Goal: Information Seeking & Learning: Check status

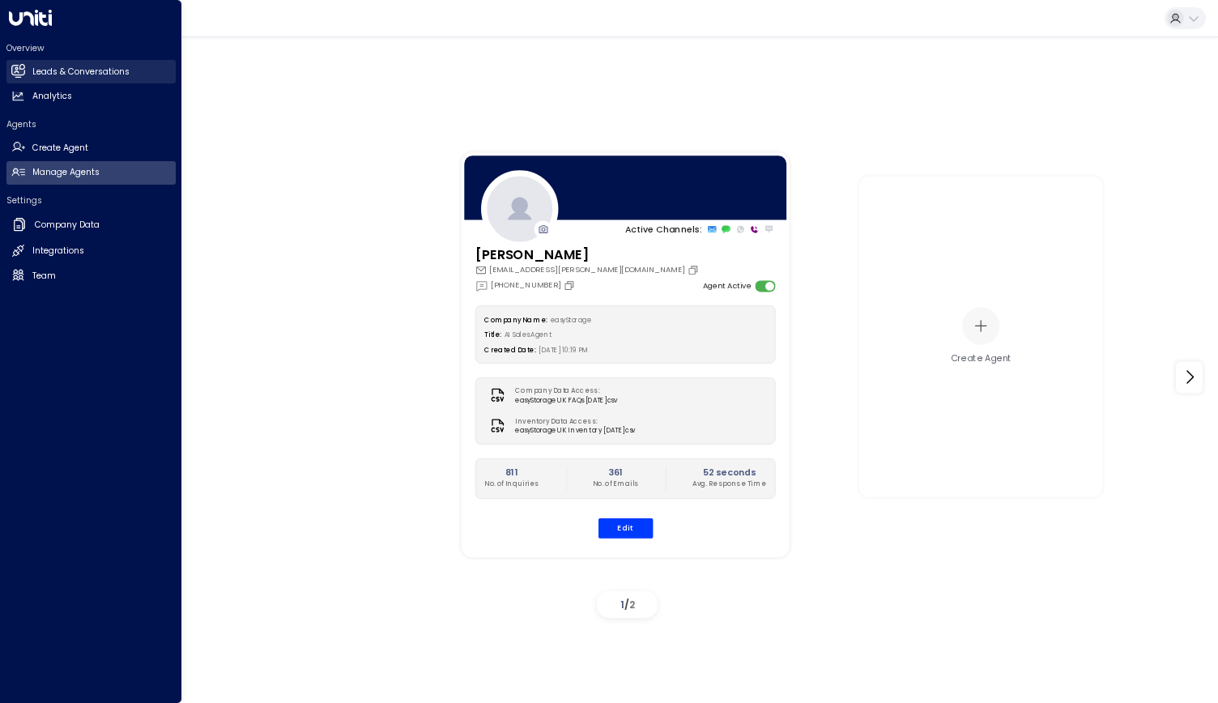
click at [44, 66] on h2 "Leads & Conversations" at bounding box center [80, 72] width 97 height 13
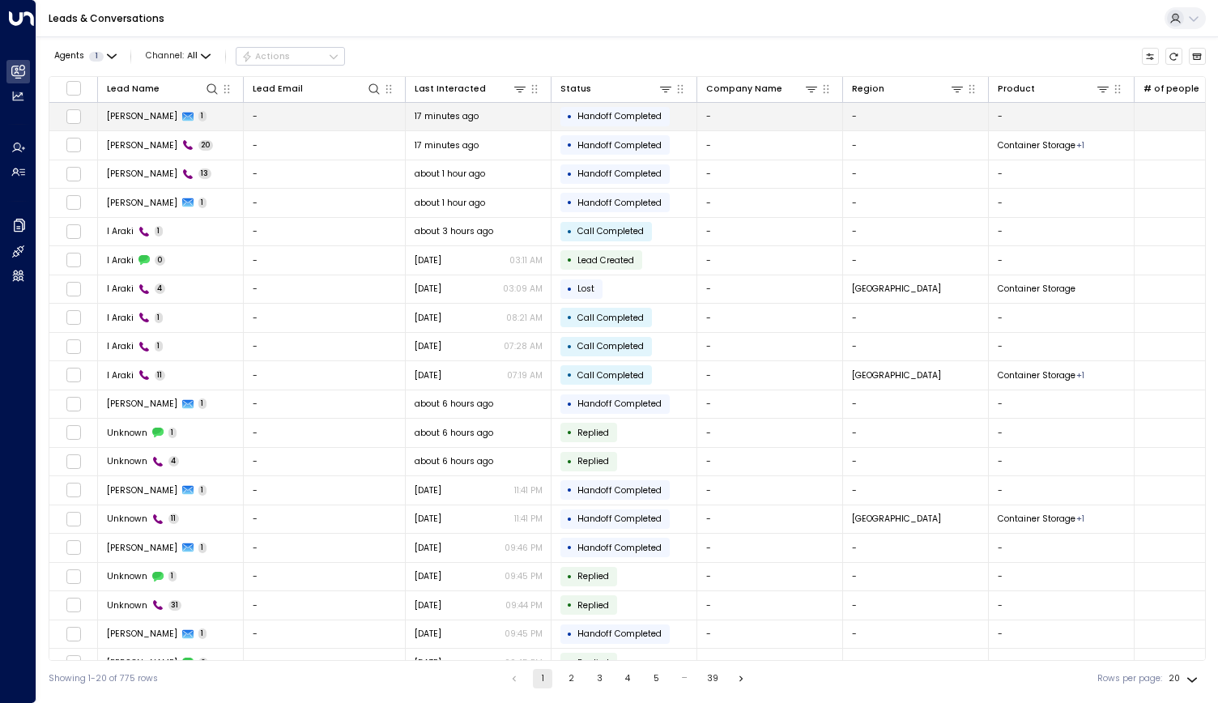
click at [182, 119] on icon at bounding box center [187, 117] width 11 height 9
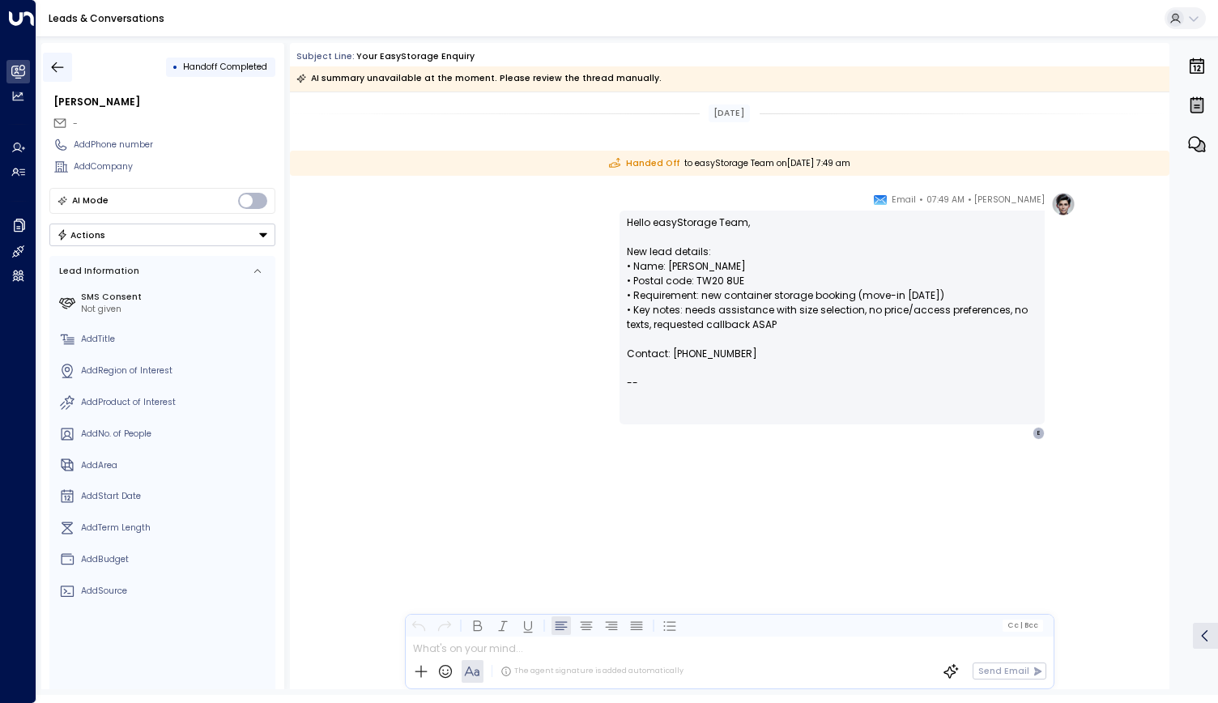
click at [63, 66] on icon "button" at bounding box center [57, 67] width 16 height 16
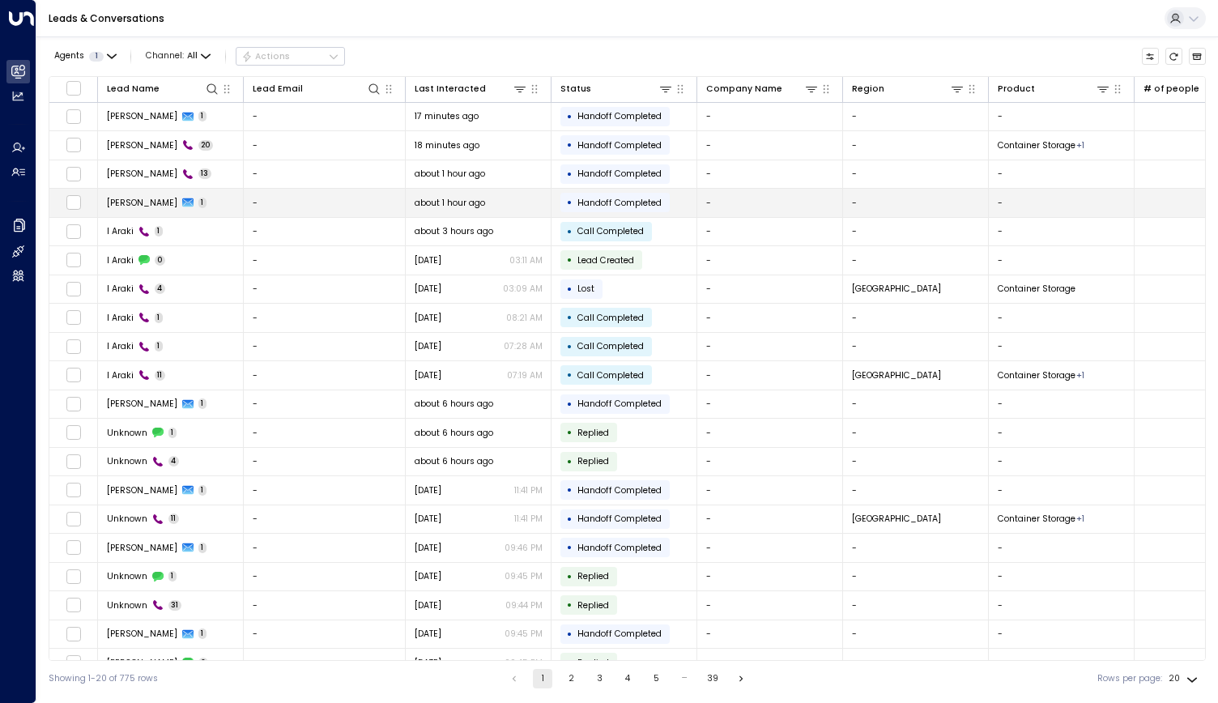
click at [117, 206] on span "[PERSON_NAME]" at bounding box center [142, 203] width 70 height 12
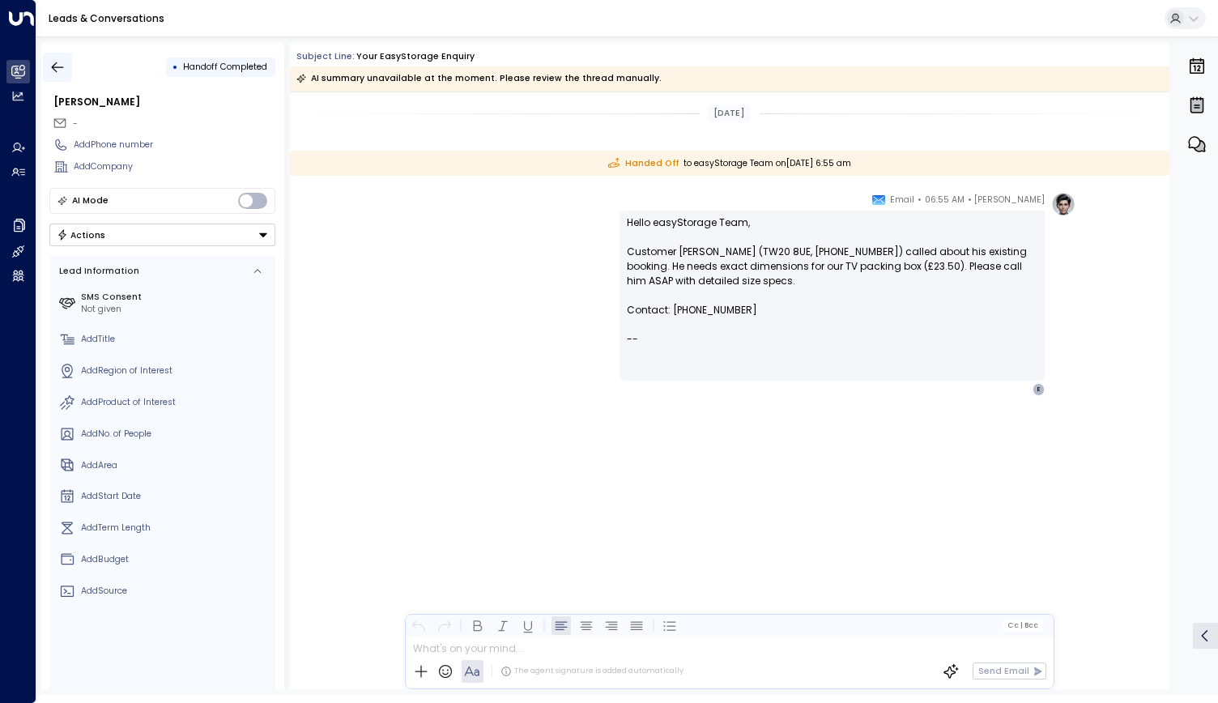
click at [60, 64] on icon "button" at bounding box center [57, 67] width 16 height 16
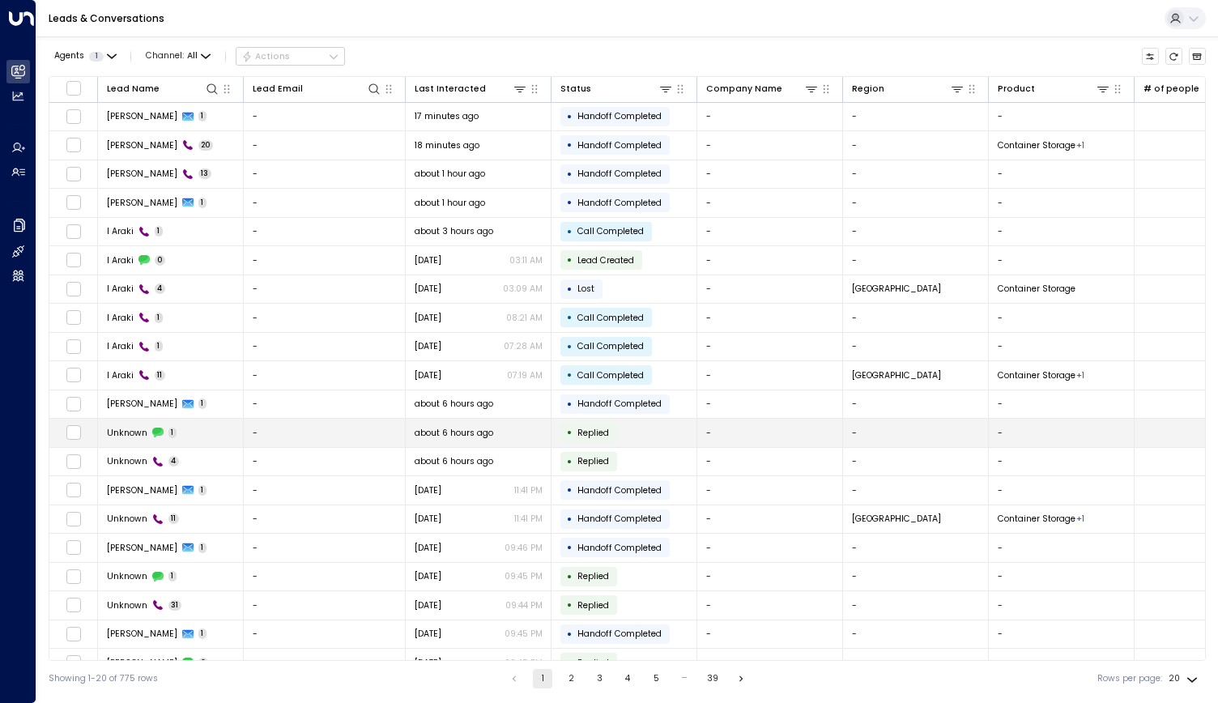
click at [149, 427] on div "Unknown 1" at bounding box center [142, 433] width 70 height 12
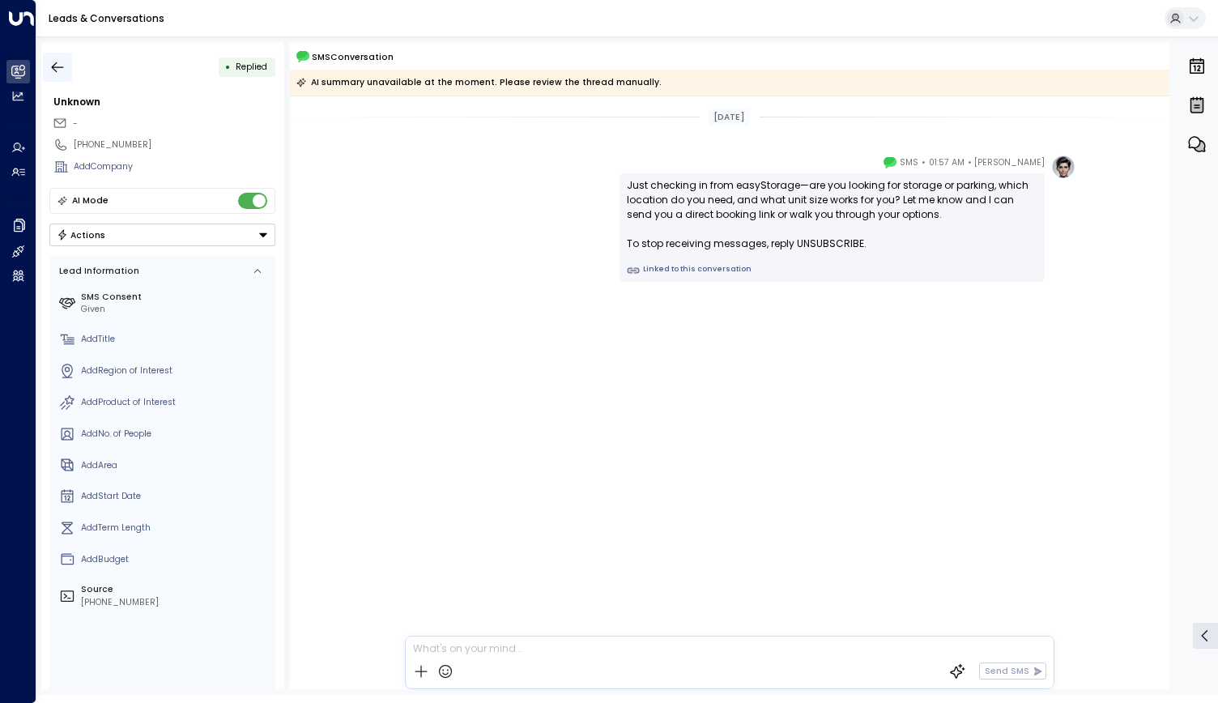
click at [56, 66] on icon "button" at bounding box center [57, 67] width 16 height 16
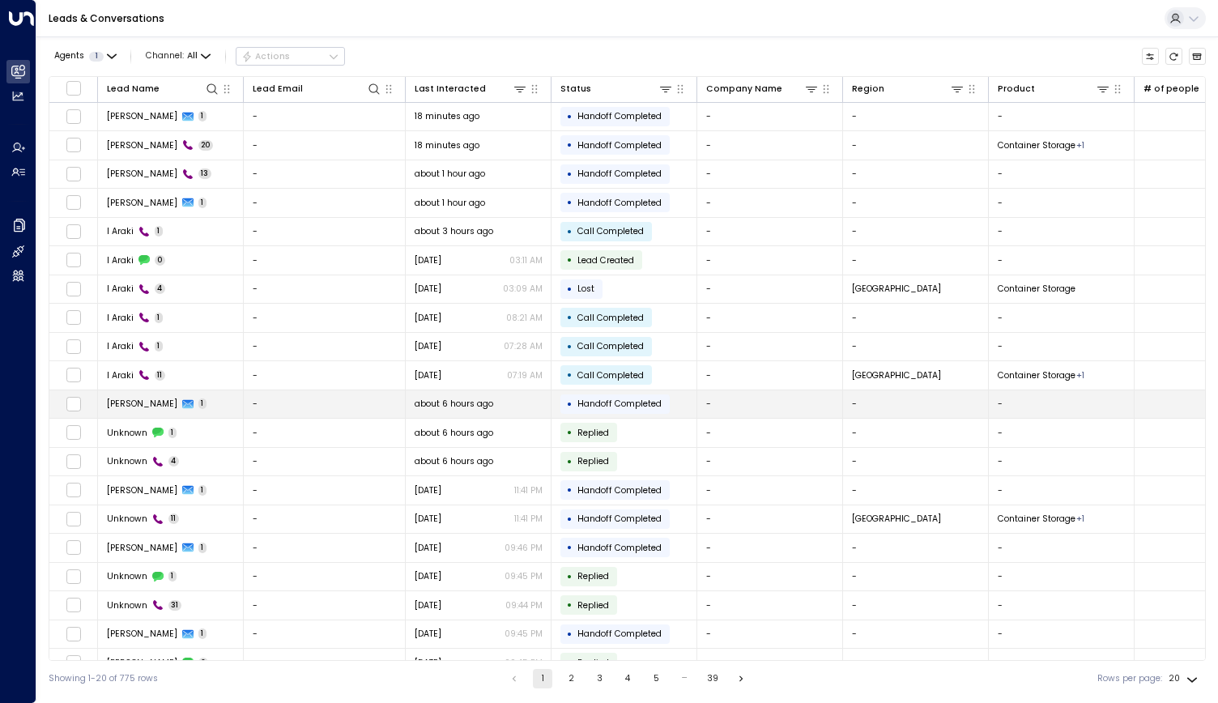
click at [129, 406] on span "[PERSON_NAME]" at bounding box center [142, 403] width 70 height 12
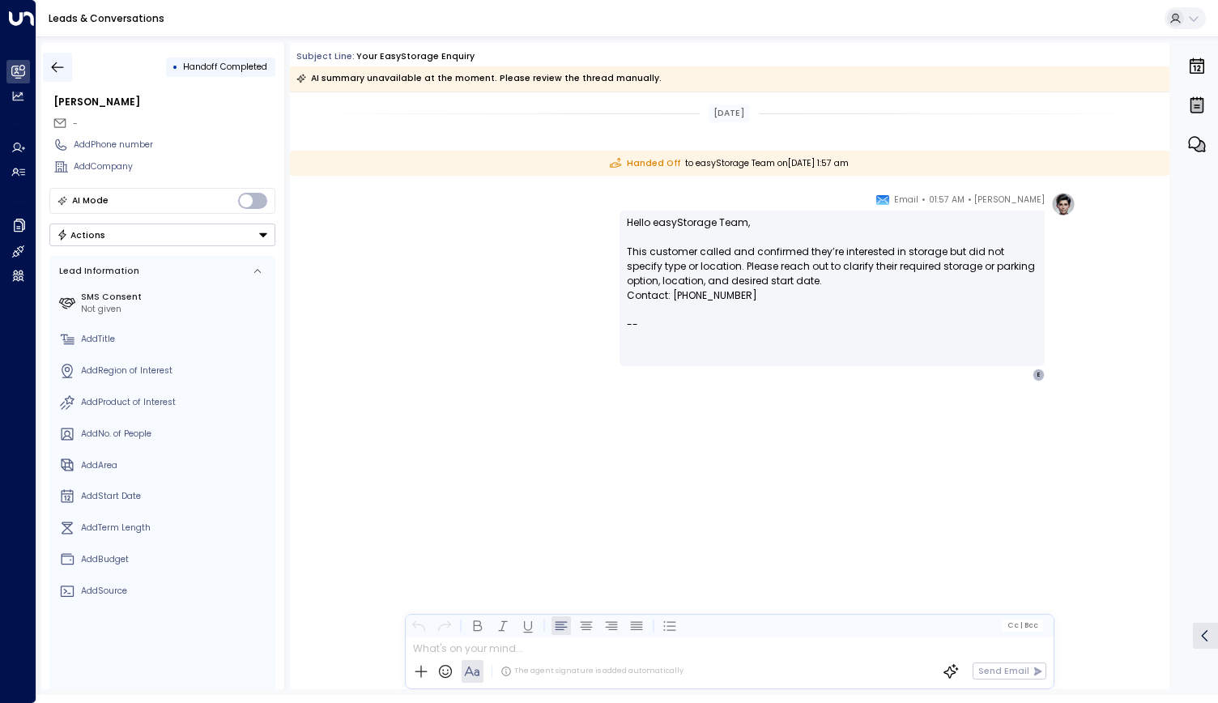
click at [58, 71] on icon "button" at bounding box center [57, 67] width 16 height 16
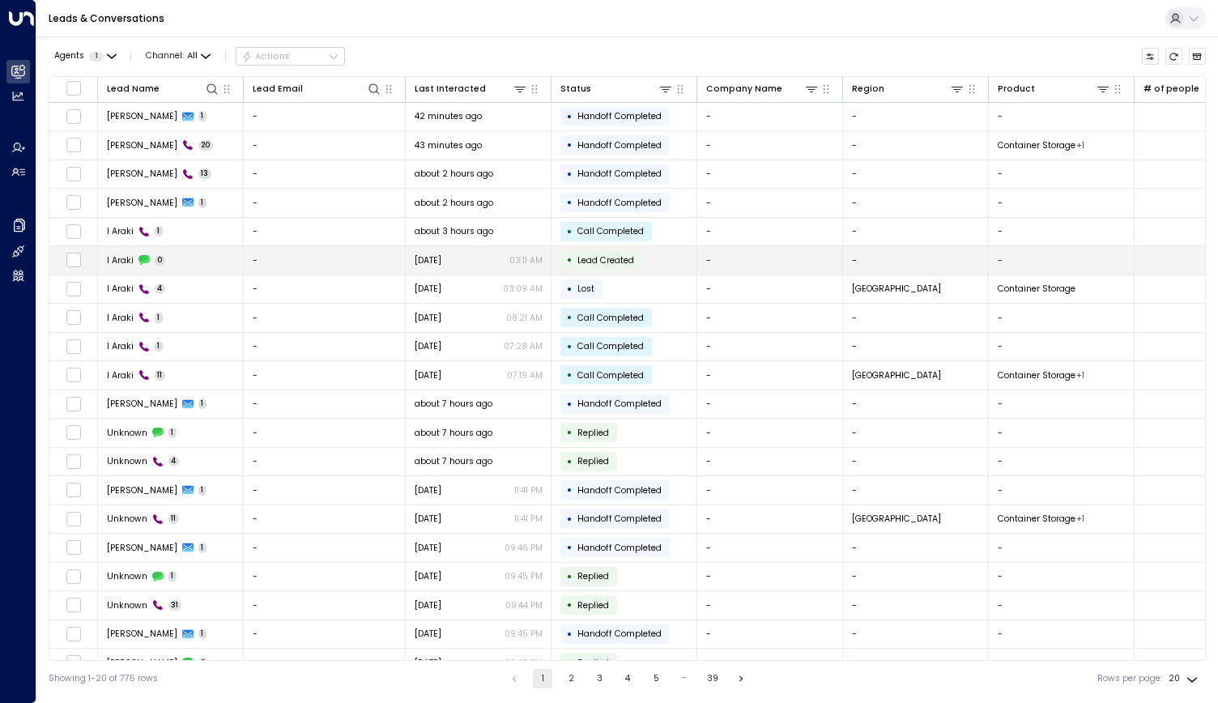
click at [191, 257] on td "I Araki 0" at bounding box center [171, 260] width 146 height 28
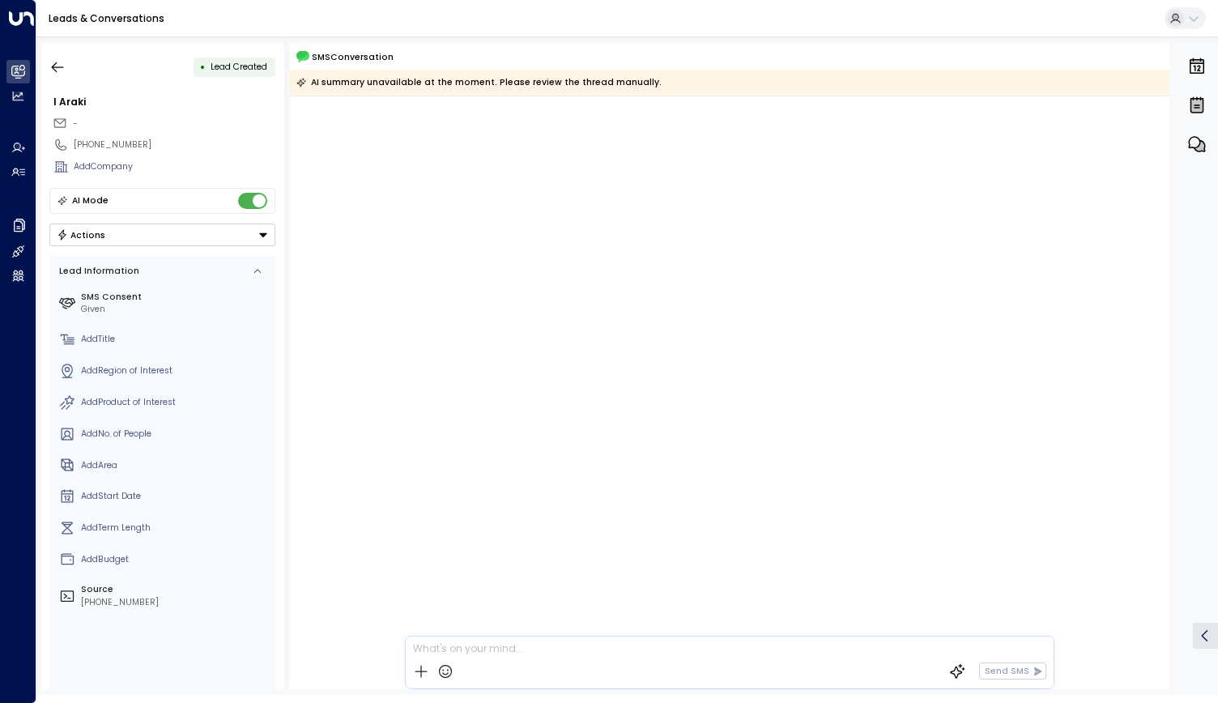
click at [420, 88] on div "AI summary unavailable at the moment. Please review the thread manually." at bounding box center [478, 82] width 365 height 16
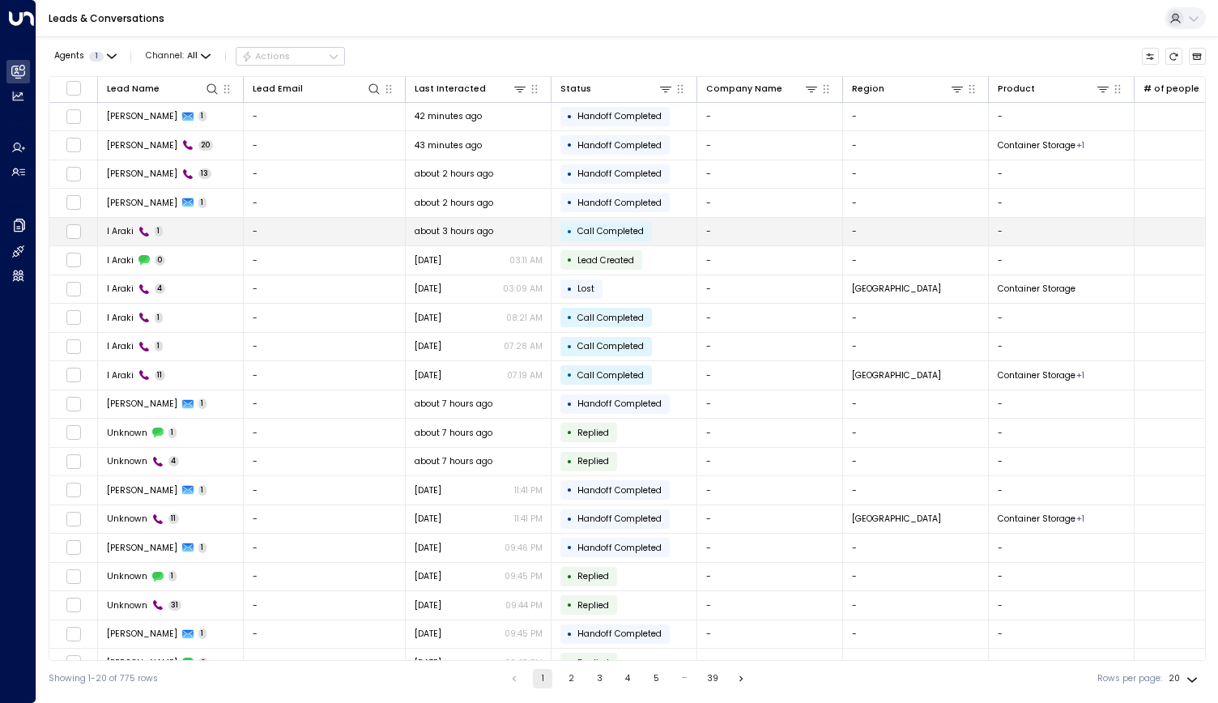
click at [127, 232] on span "I Araki" at bounding box center [120, 231] width 27 height 12
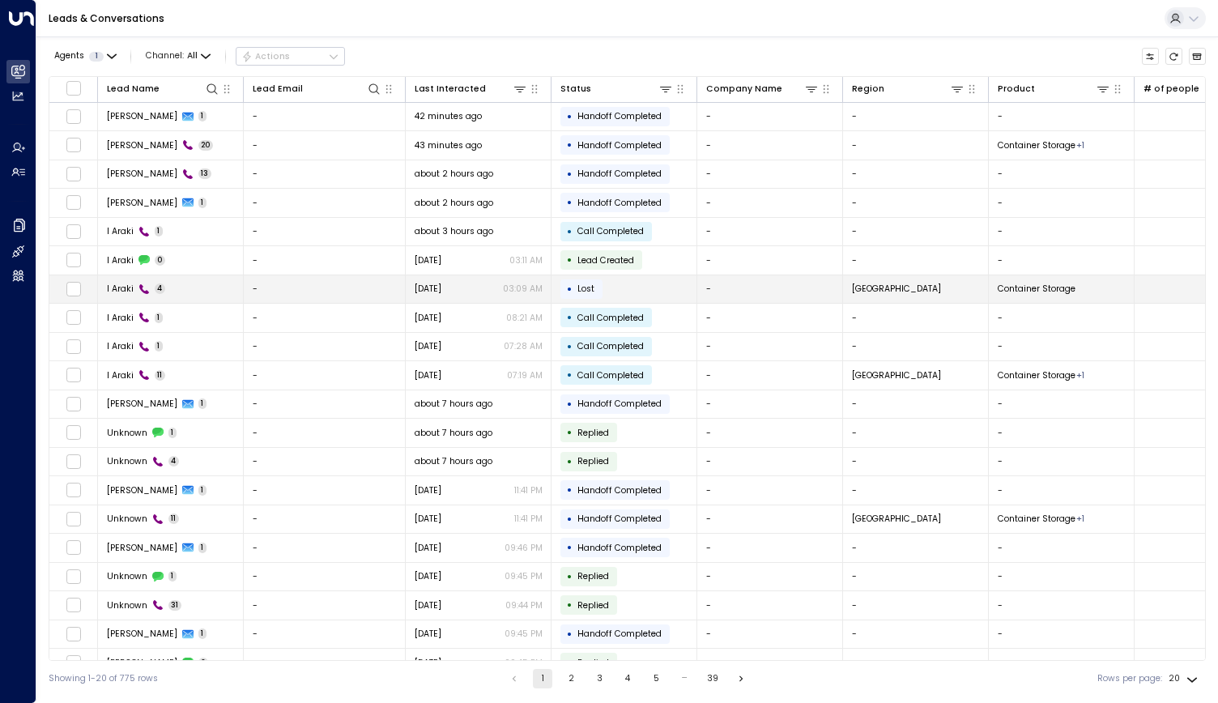
click at [130, 287] on span "I Araki" at bounding box center [120, 289] width 27 height 12
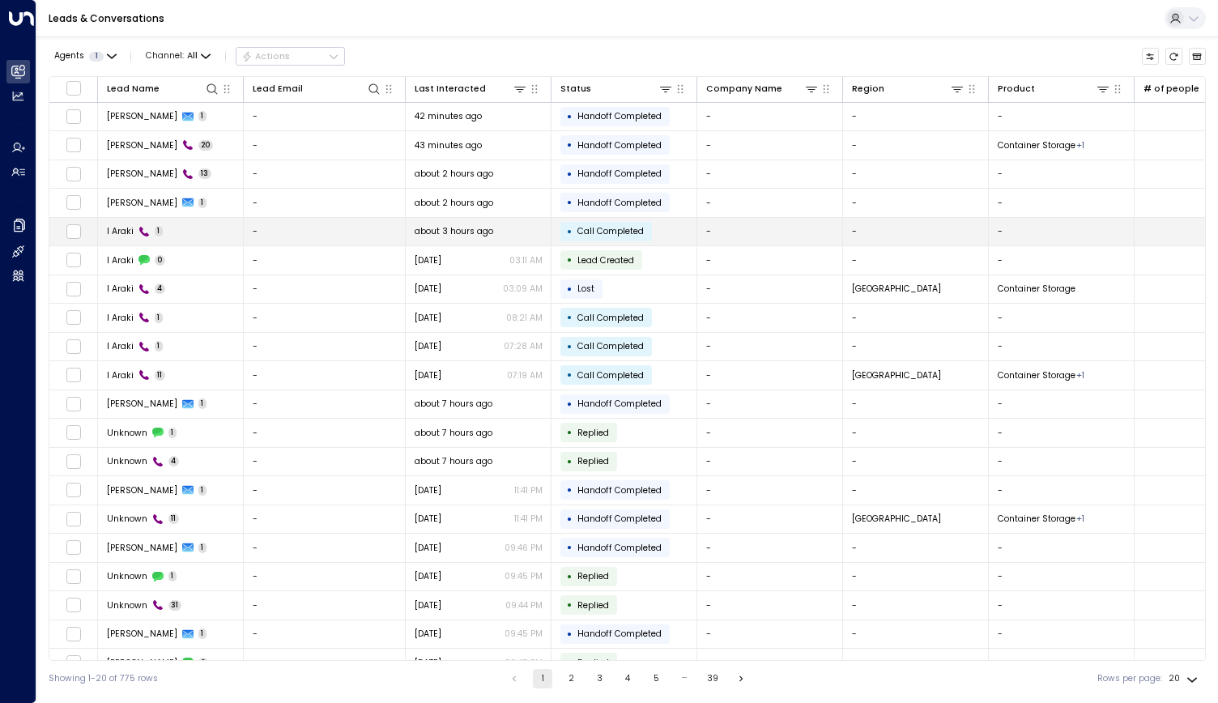
click at [185, 236] on td "I Araki 1" at bounding box center [171, 232] width 146 height 28
click at [184, 237] on td "I Araki 1" at bounding box center [171, 232] width 146 height 28
